Goal: Register for event/course

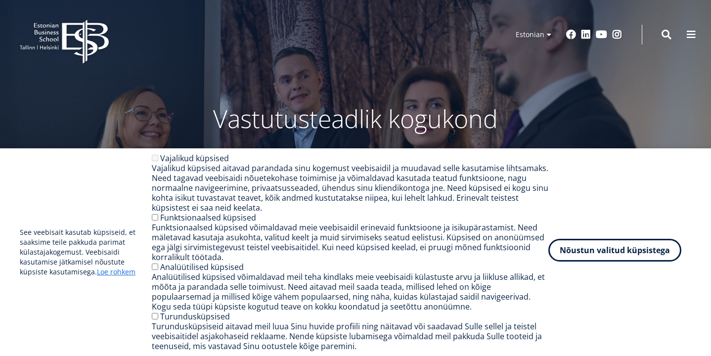
click at [621, 254] on button "Nõustun valitud küpsistega" at bounding box center [614, 250] width 133 height 23
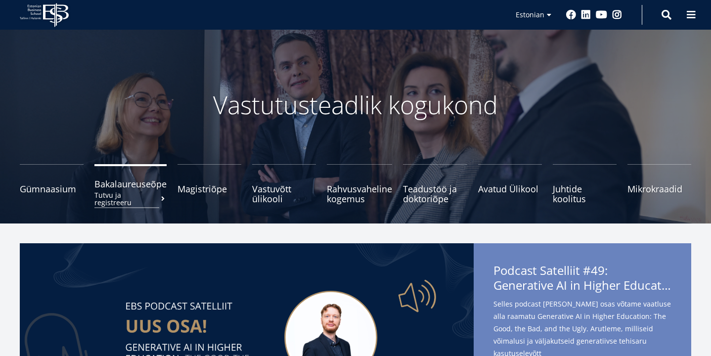
scroll to position [13, 0]
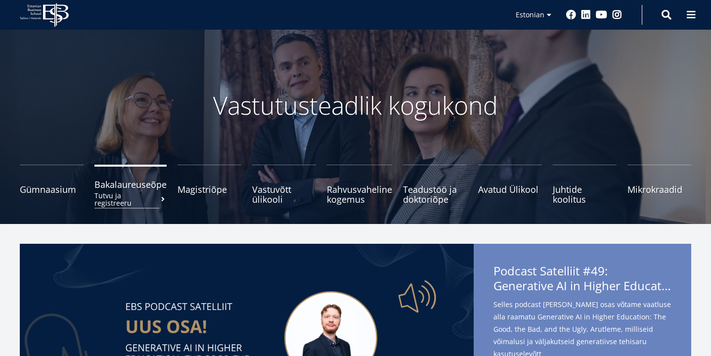
click at [130, 193] on small "Tutvu ja registreeru" at bounding box center [130, 199] width 72 height 15
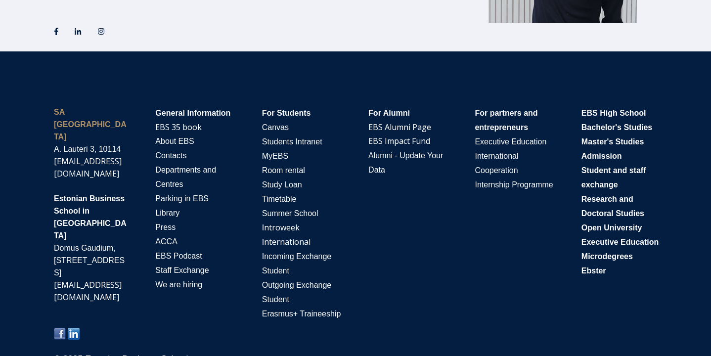
scroll to position [1752, 0]
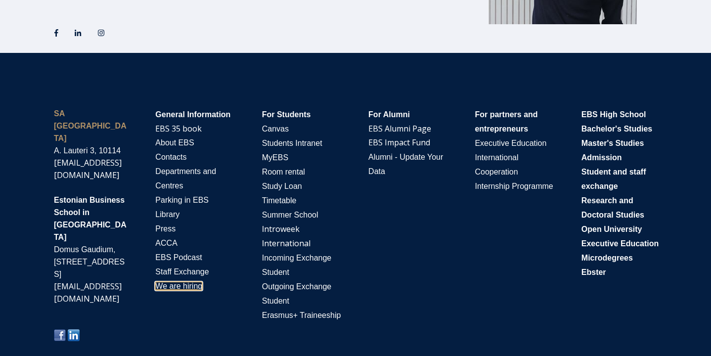
click at [182, 288] on span "We are hiring" at bounding box center [178, 286] width 47 height 8
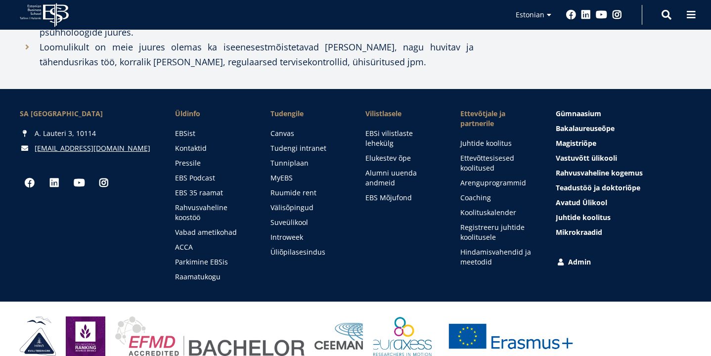
scroll to position [883, 0]
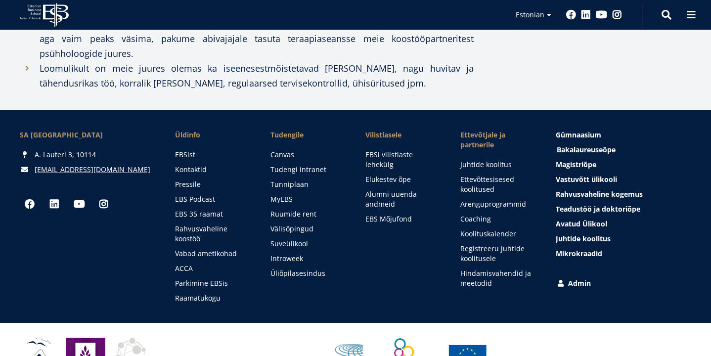
click at [583, 145] on span "Bakalaureuseõpe Tutvu ja registreeru" at bounding box center [585, 149] width 59 height 9
